Goal: Task Accomplishment & Management: Manage account settings

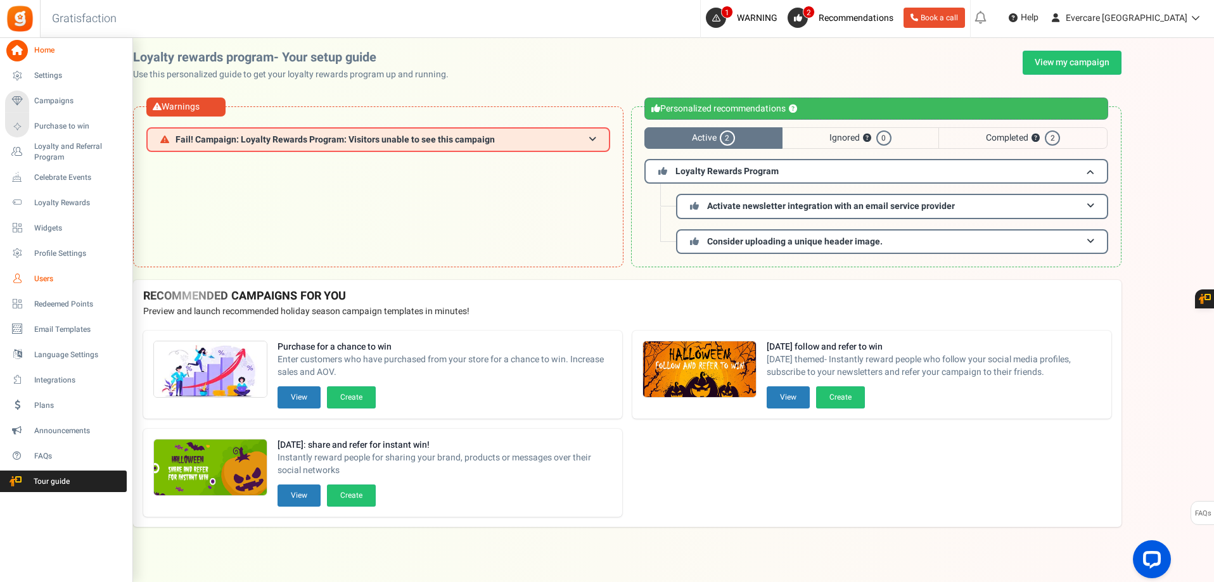
click at [49, 281] on span "Users" at bounding box center [78, 279] width 89 height 11
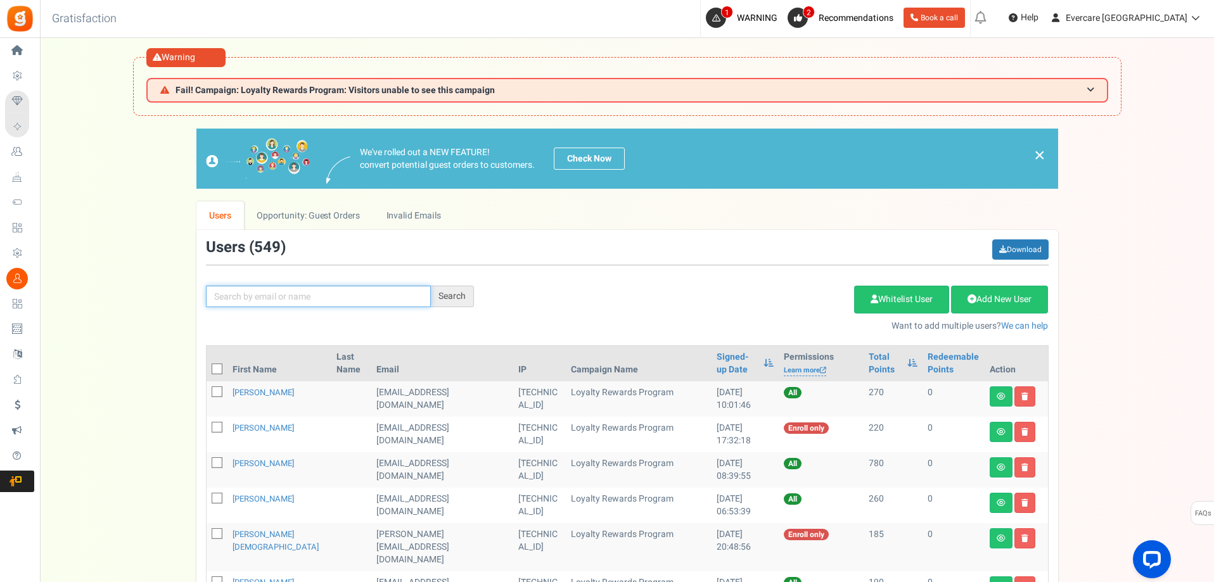
click at [259, 300] on input "text" at bounding box center [318, 297] width 225 height 22
type input "[PERSON_NAME]"
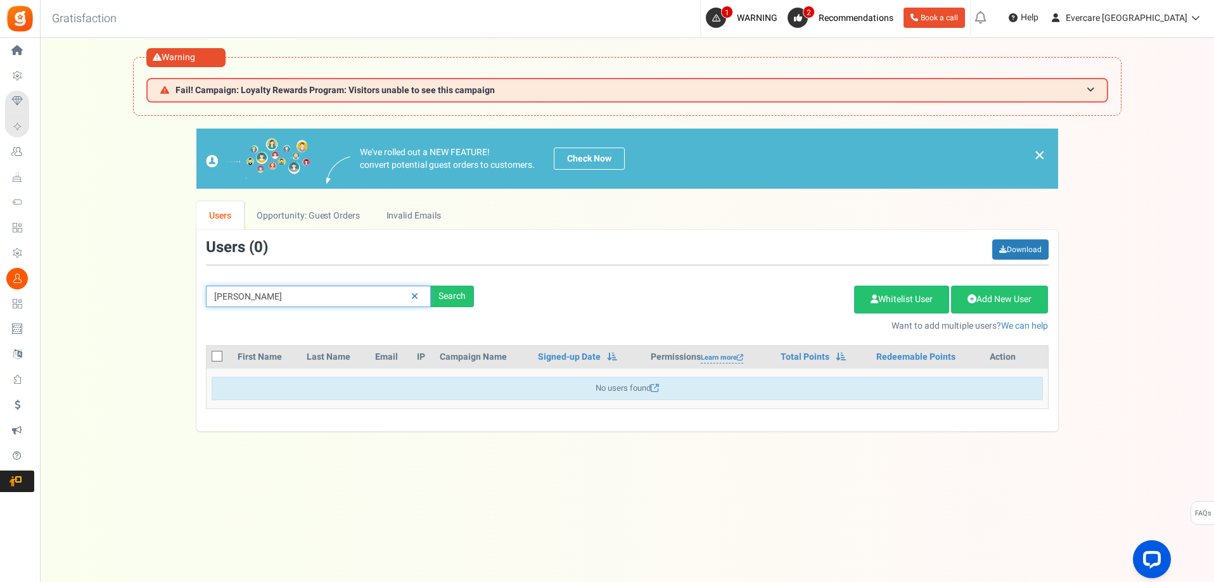
drag, startPoint x: 226, startPoint y: 293, endPoint x: 145, endPoint y: 290, distance: 81.2
click at [145, 290] on div "We've rolled out a NEW FEATURE! convert potential guest orders to customers. Ch…" at bounding box center [627, 280] width 1149 height 303
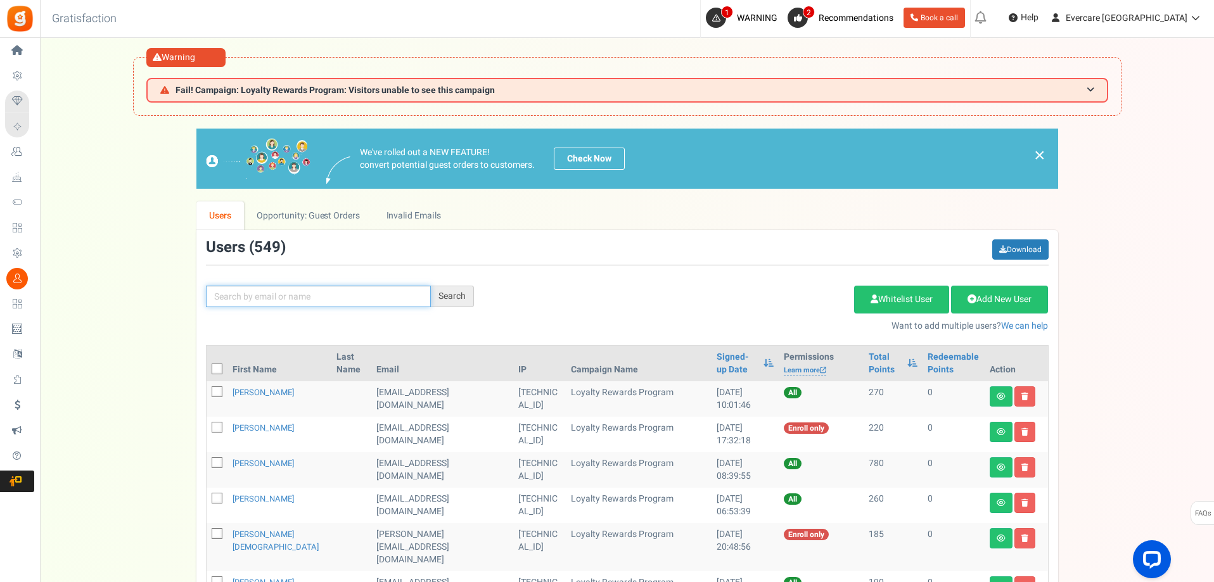
click at [288, 299] on input "text" at bounding box center [318, 297] width 225 height 22
type input "[PERSON_NAME]"
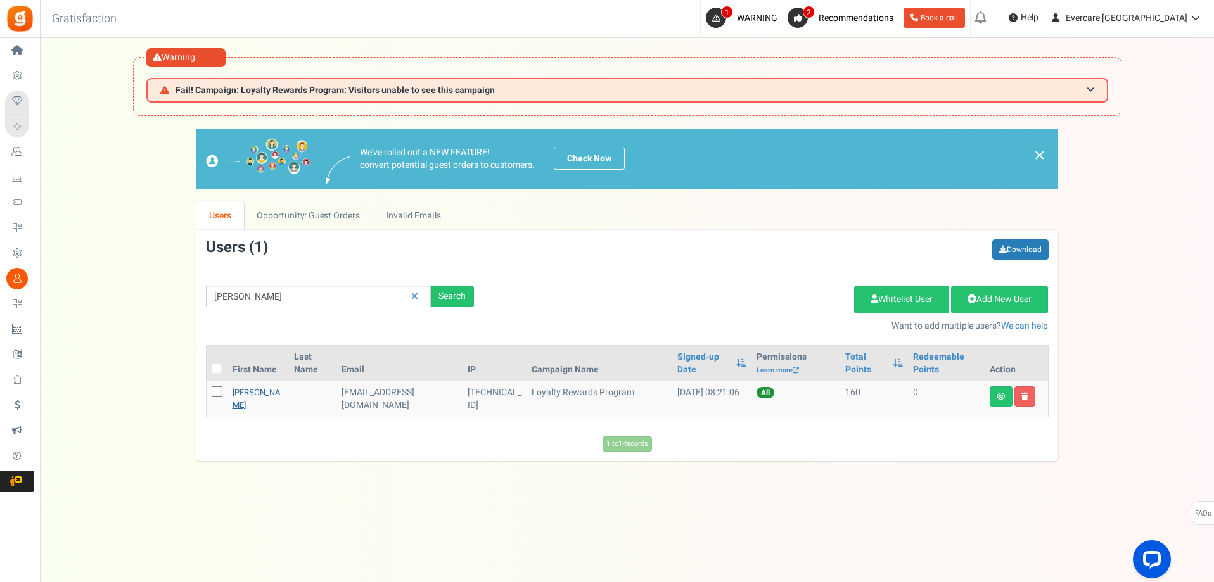
click at [247, 391] on link "[PERSON_NAME]" at bounding box center [257, 399] width 48 height 25
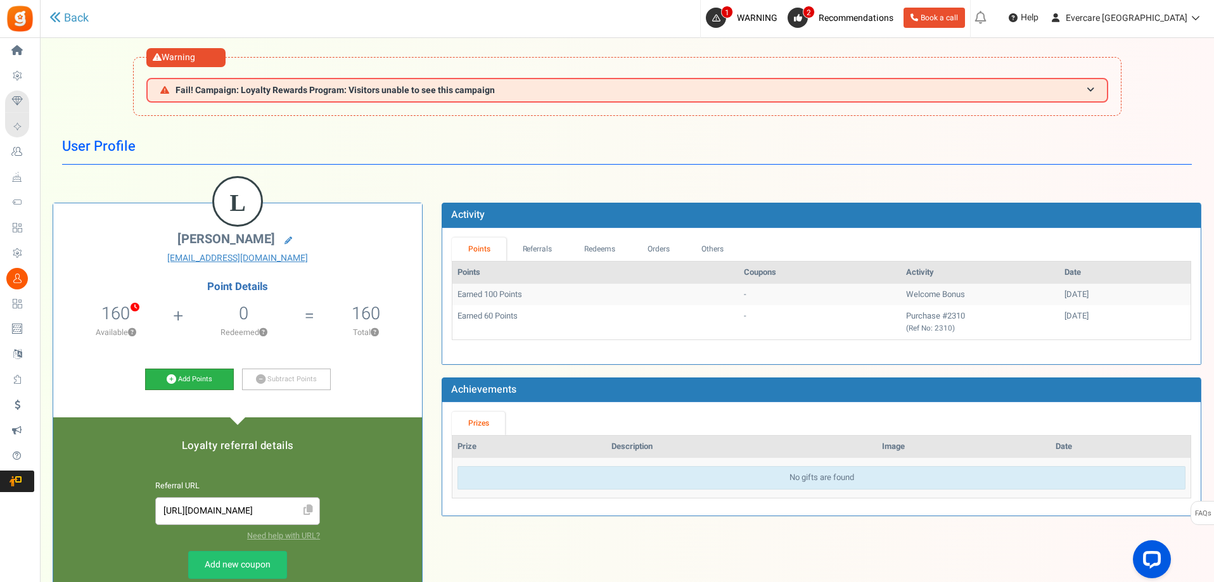
click at [210, 379] on link "Add Points" at bounding box center [189, 380] width 89 height 22
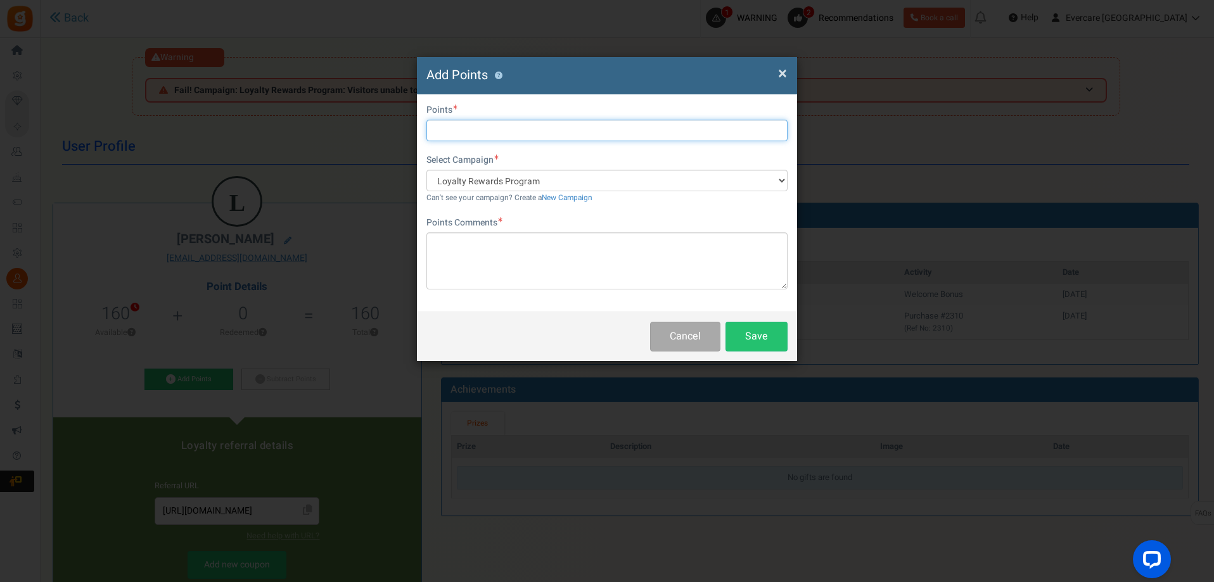
click at [477, 131] on input "text" at bounding box center [607, 131] width 361 height 22
type input "200"
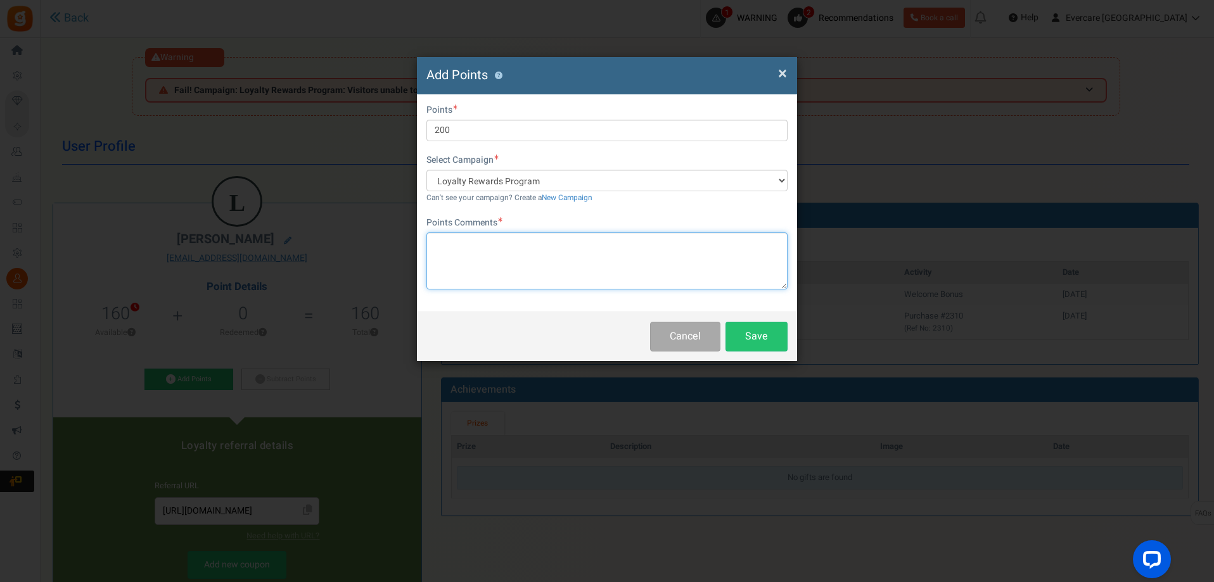
click at [485, 250] on textarea at bounding box center [607, 261] width 361 height 57
click at [511, 250] on textarea at bounding box center [607, 261] width 361 height 57
paste textarea "Provided product review/feedback"
type textarea "Provided product review/feedback"
click at [765, 335] on button "Save" at bounding box center [757, 337] width 62 height 30
